Goal: Information Seeking & Learning: Learn about a topic

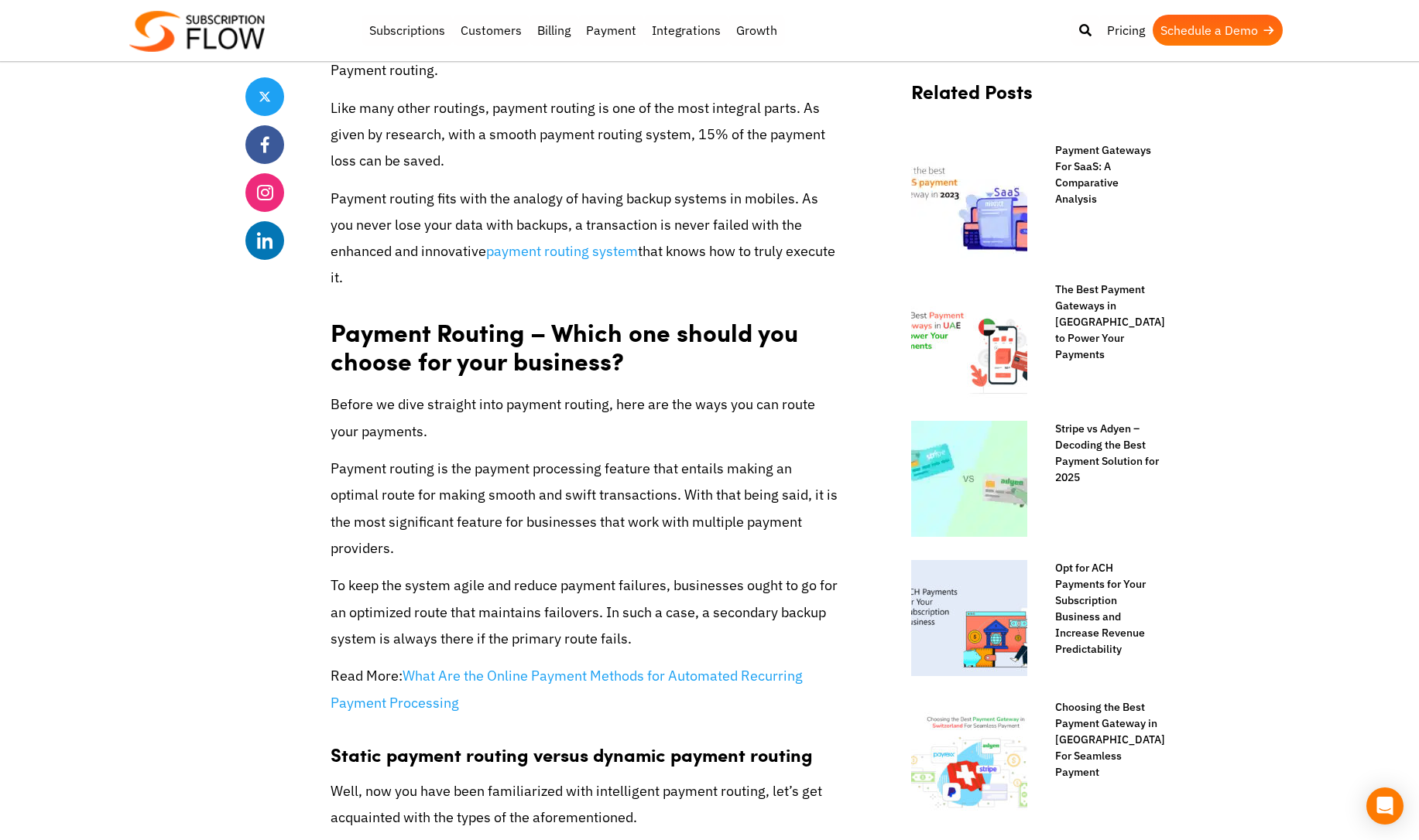
scroll to position [557, 0]
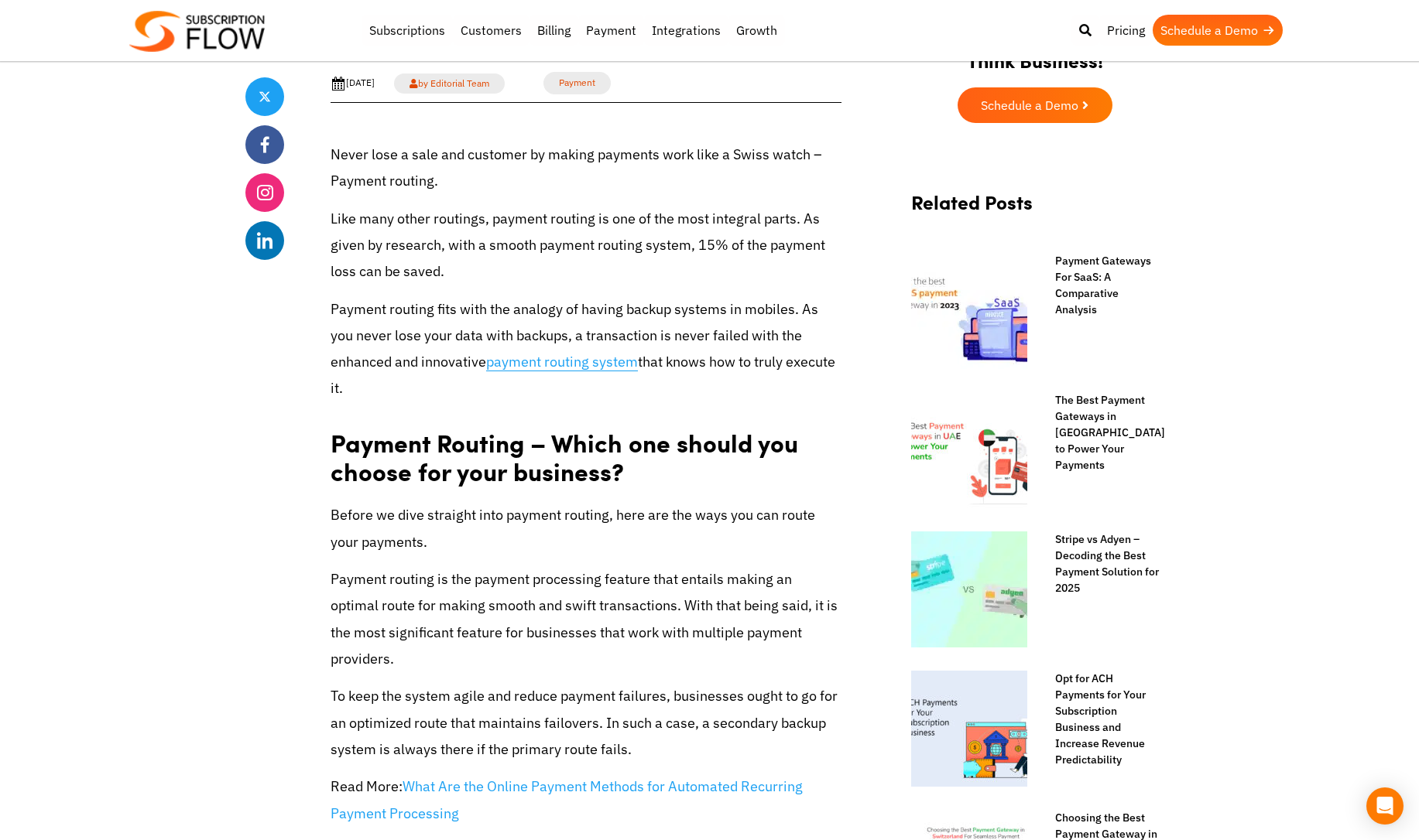
click at [521, 364] on link "payment routing system" at bounding box center [562, 361] width 152 height 18
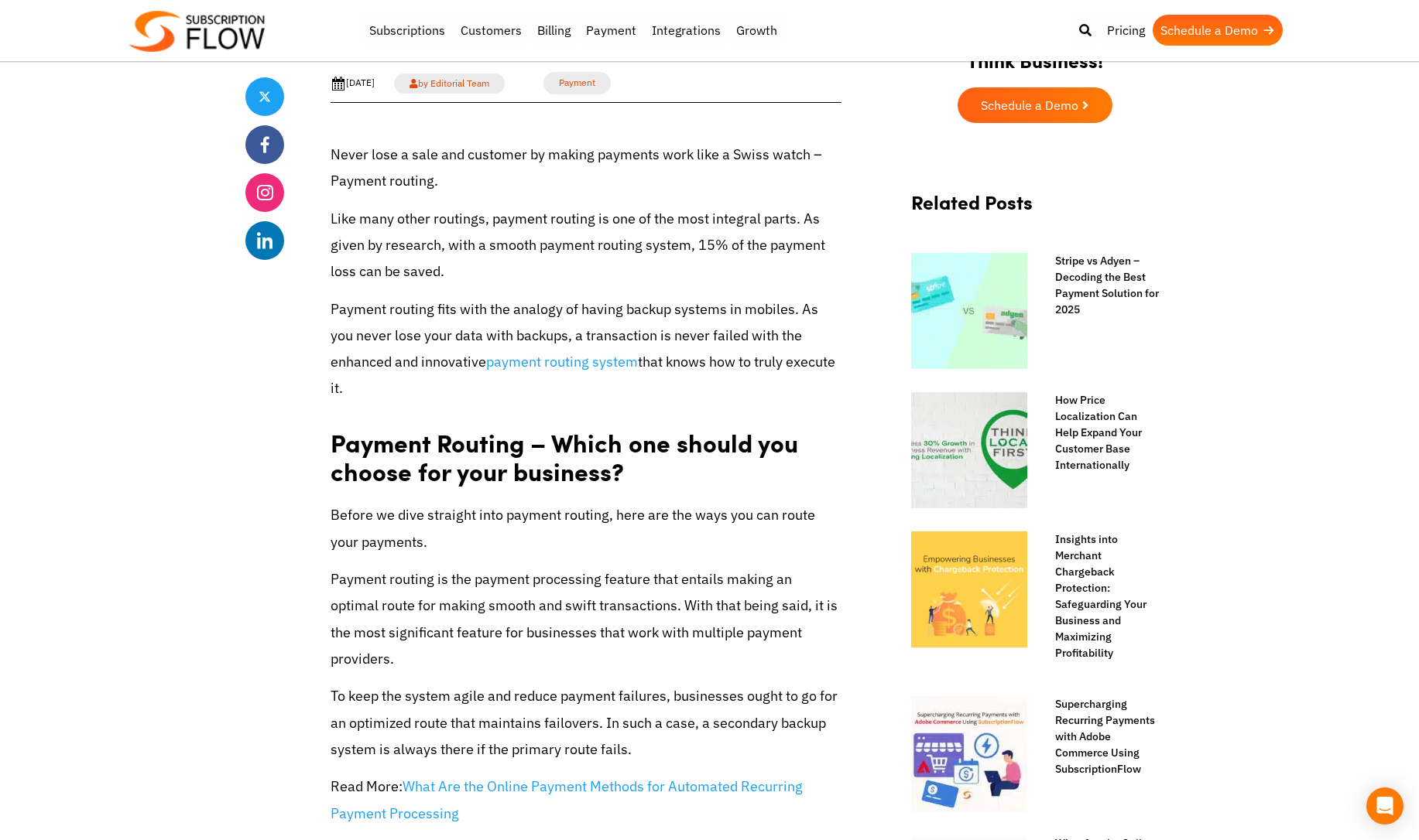
click at [191, 28] on img at bounding box center [197, 31] width 135 height 41
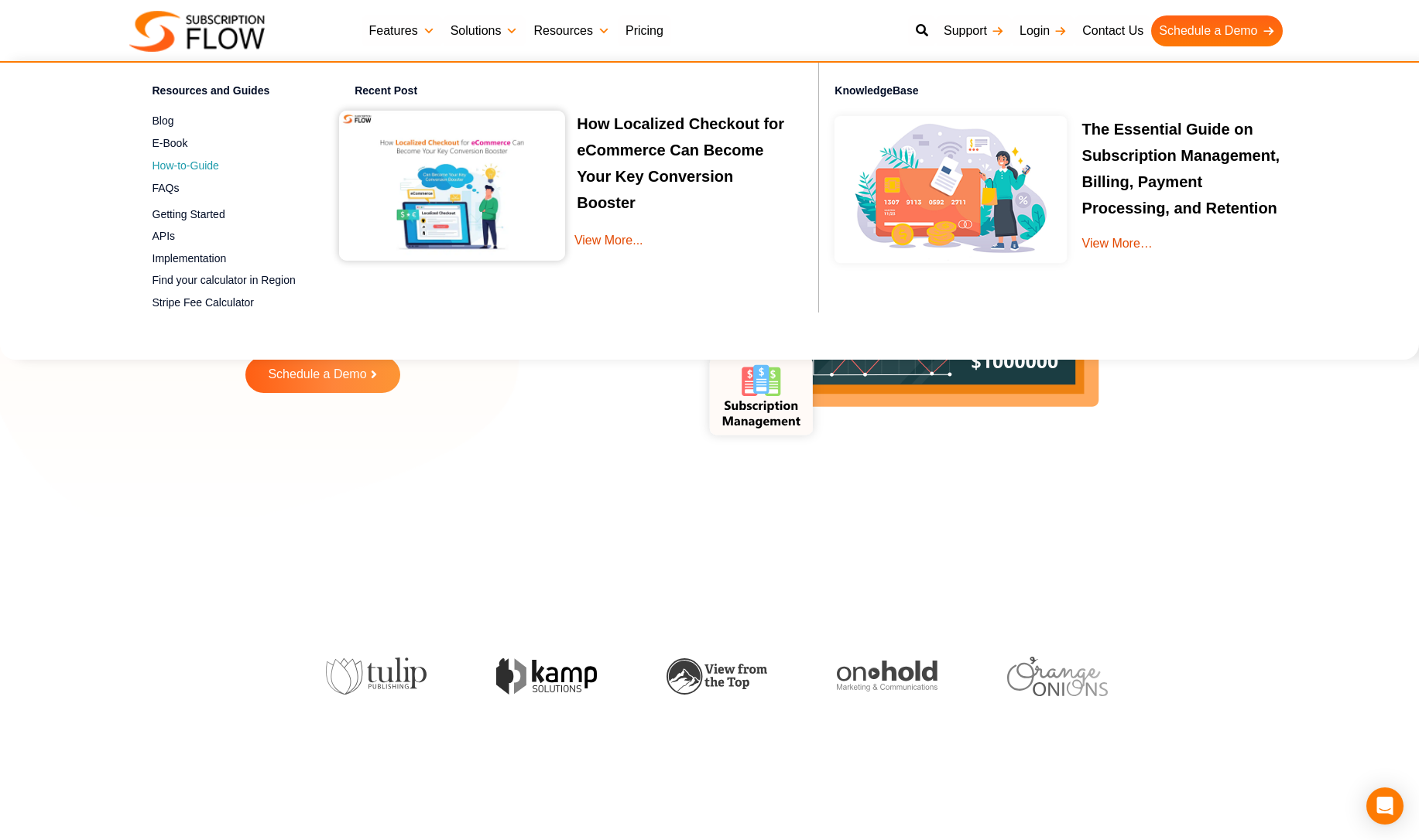
click at [204, 171] on span "How-to-Guide" at bounding box center [186, 166] width 67 height 16
